Goal: Check status

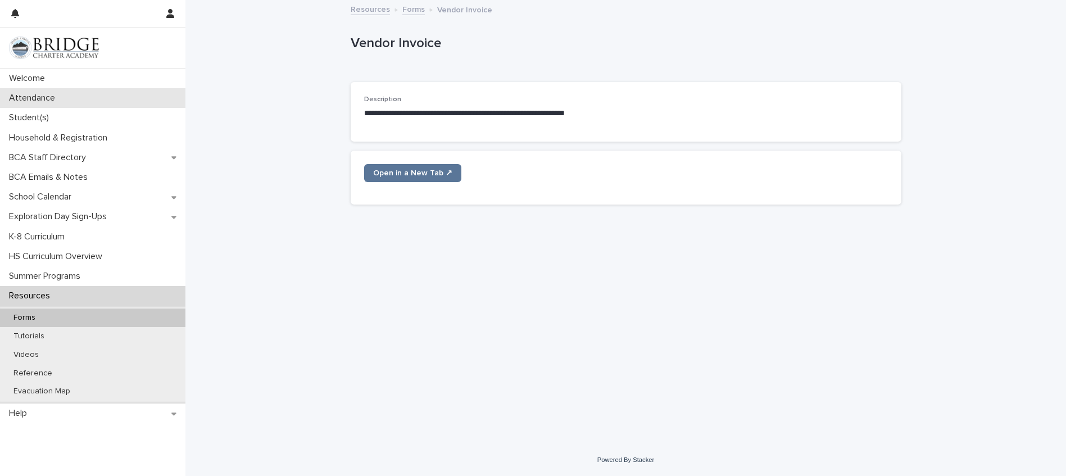
click at [24, 101] on p "Attendance" at bounding box center [34, 98] width 60 height 11
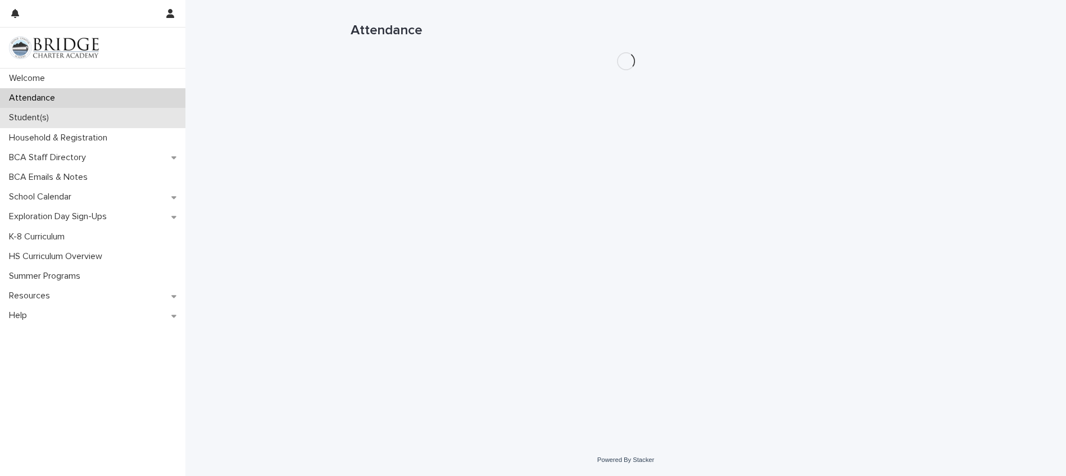
click at [27, 111] on div "Student(s)" at bounding box center [92, 118] width 185 height 20
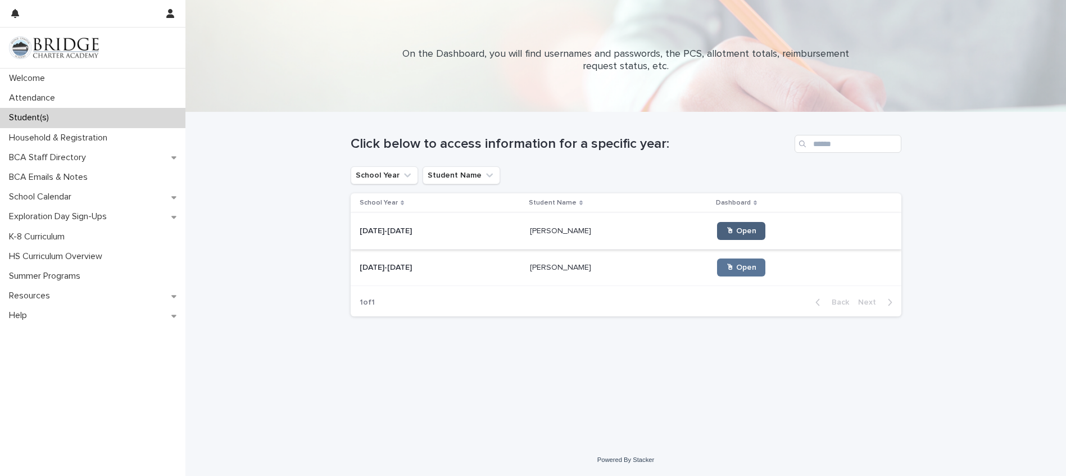
click at [726, 229] on span "🖱 Open" at bounding box center [741, 231] width 30 height 8
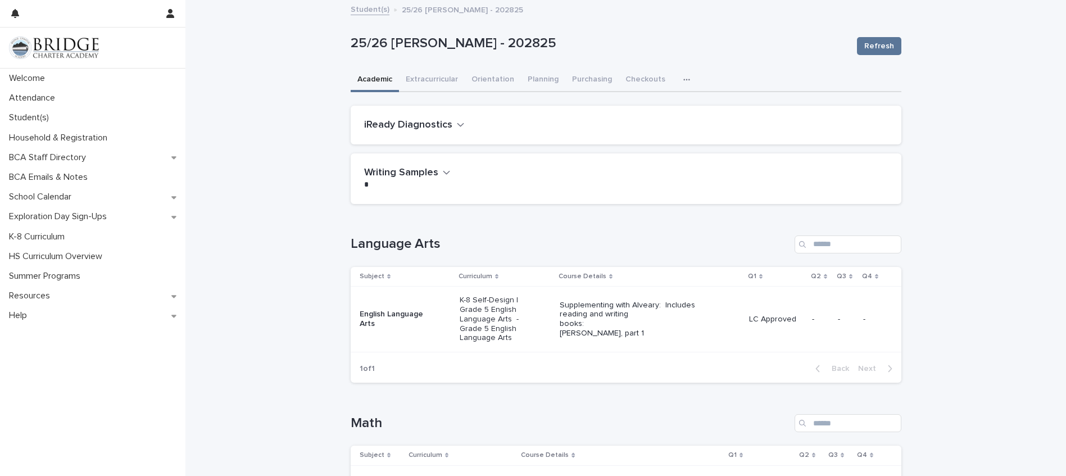
click at [437, 128] on h2 "iReady Diagnostics" at bounding box center [408, 125] width 88 height 12
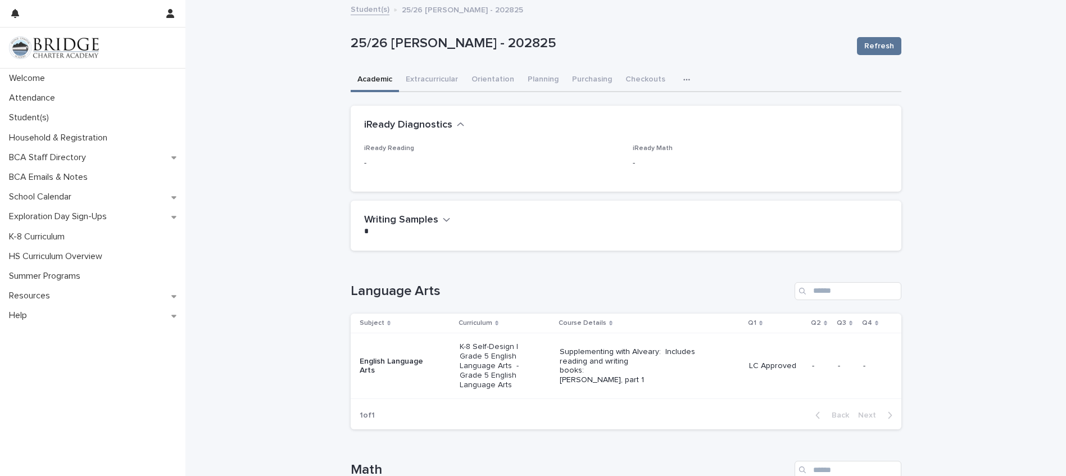
click at [437, 128] on h2 "iReady Diagnostics" at bounding box center [408, 125] width 88 height 12
